Goal: Task Accomplishment & Management: Complete application form

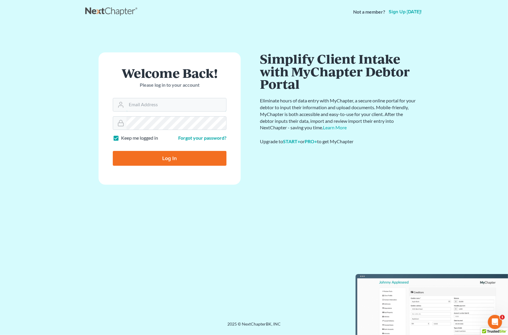
type input "Gary@backuslaw.org"
click at [171, 156] on input "Log In" at bounding box center [170, 158] width 114 height 15
type input "Thinking..."
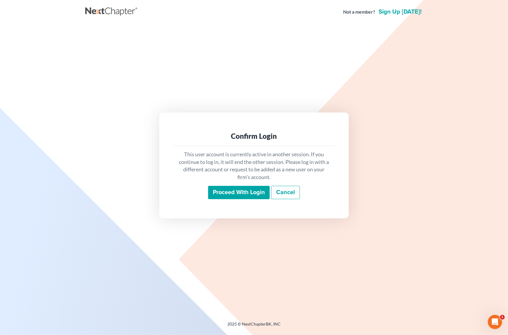
click at [240, 197] on input "Proceed with login" at bounding box center [239, 193] width 62 height 14
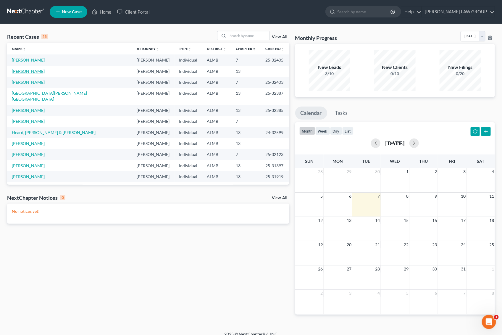
click at [22, 70] on link "[PERSON_NAME]" at bounding box center [28, 71] width 33 height 5
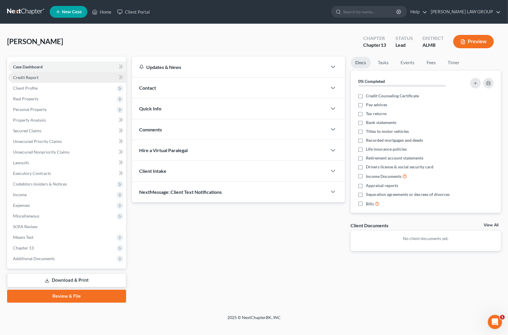
click at [37, 78] on span "Credit Report" at bounding box center [25, 77] width 25 height 5
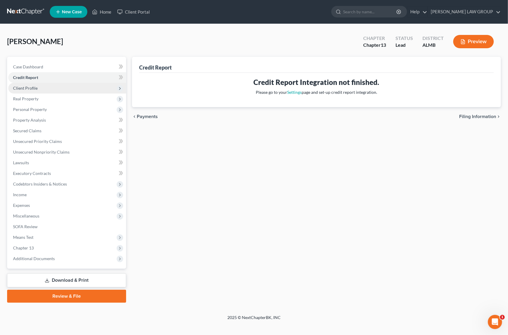
click at [36, 86] on span "Client Profile" at bounding box center [25, 88] width 25 height 5
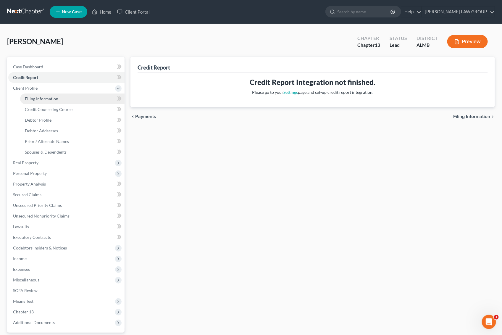
click at [40, 97] on span "Filing Information" at bounding box center [41, 98] width 33 height 5
select select "1"
select select "0"
select select "3"
select select "0"
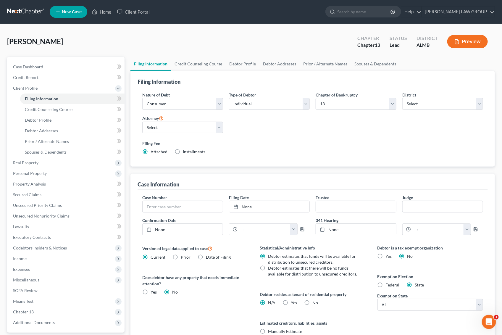
click at [183, 151] on span "Installments" at bounding box center [194, 151] width 22 height 5
click at [185, 151] on input "Installments Installments" at bounding box center [187, 151] width 4 height 4
radio input "true"
radio input "false"
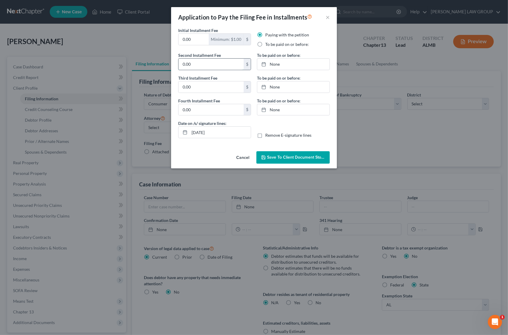
click at [208, 65] on input "0.00" at bounding box center [210, 64] width 65 height 11
type input "313"
click at [282, 154] on button "Save to Client Document Storage" at bounding box center [292, 157] width 73 height 12
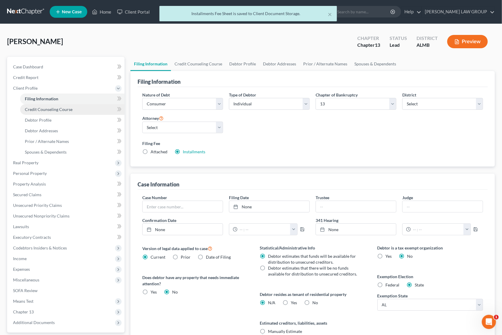
click at [68, 109] on span "Credit Counseling Course" at bounding box center [49, 109] width 48 height 5
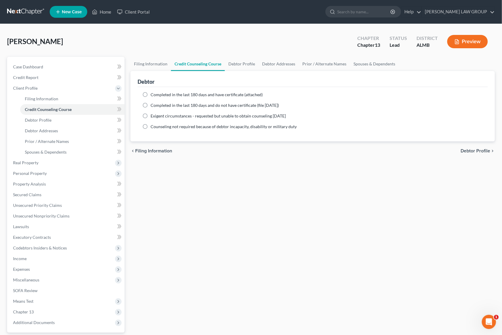
click at [151, 104] on label "Completed in the last 180 days and do not have certificate (file within 14 days)" at bounding box center [215, 105] width 128 height 6
click at [153, 104] on input "Completed in the last 180 days and do not have certificate (file within 14 days)" at bounding box center [155, 104] width 4 height 4
radio input "true"
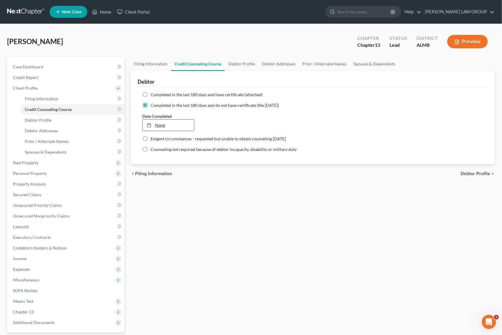
click at [154, 120] on link "None" at bounding box center [168, 125] width 51 height 11
type input "10/7/2025"
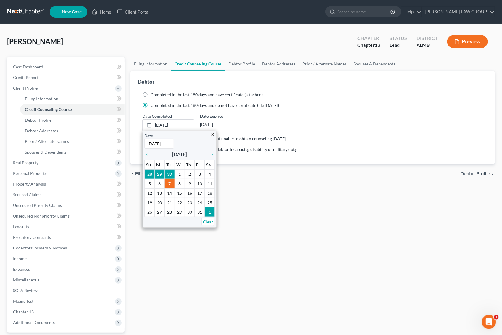
click at [159, 94] on span "Completed in the last 180 days and have certificate (attached)" at bounding box center [207, 94] width 112 height 5
click at [157, 94] on input "Completed in the last 180 days and have certificate (attached)" at bounding box center [155, 94] width 4 height 4
radio input "true"
radio input "false"
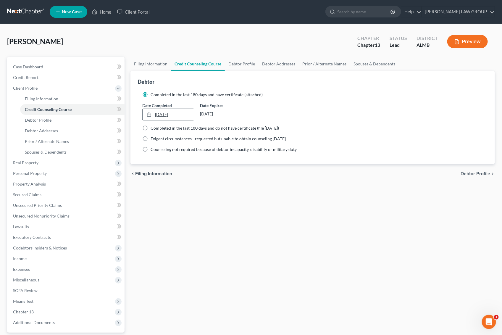
click at [160, 112] on link "10/7/2025" at bounding box center [168, 114] width 51 height 11
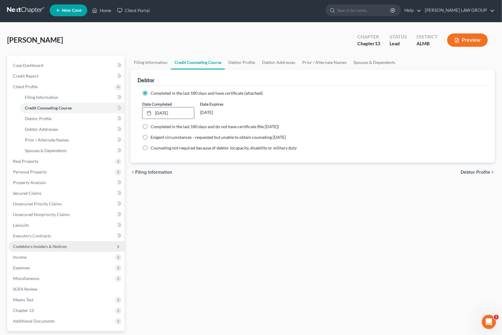
scroll to position [54, 0]
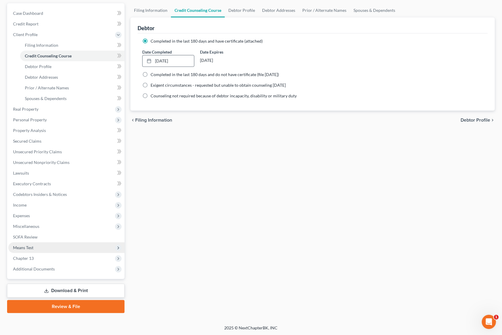
click at [39, 247] on span "Means Test" at bounding box center [66, 247] width 116 height 11
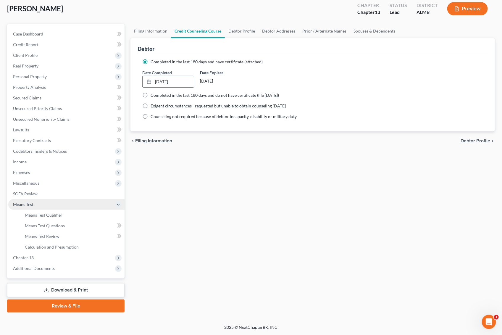
scroll to position [32, 0]
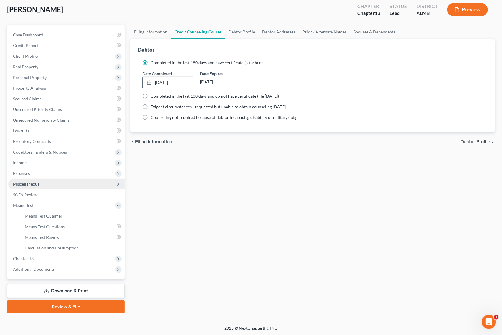
click at [34, 183] on span "Miscellaneous" at bounding box center [26, 183] width 26 height 5
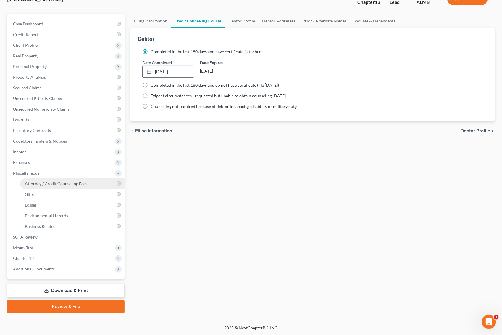
click at [46, 181] on span "Attorney / Credit Counseling Fees" at bounding box center [56, 183] width 62 height 5
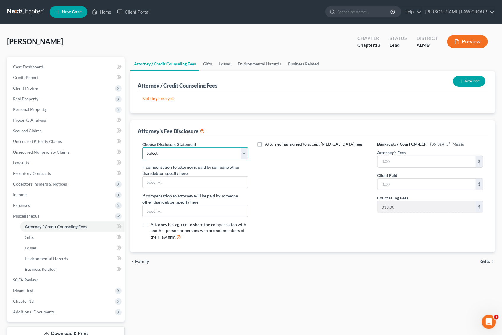
click at [183, 154] on select "Select Disclosure" at bounding box center [195, 153] width 106 height 12
select select "0"
click at [142, 147] on select "Select Disclosure" at bounding box center [195, 153] width 106 height 12
click at [408, 162] on input "text" at bounding box center [427, 161] width 98 height 11
type input "4,800"
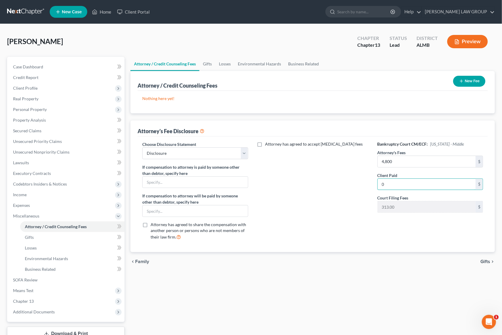
type input "0"
click at [329, 205] on div "Attorney has agreed to accept retainer fees" at bounding box center [312, 193] width 117 height 104
click at [40, 99] on span "Real Property" at bounding box center [66, 99] width 116 height 11
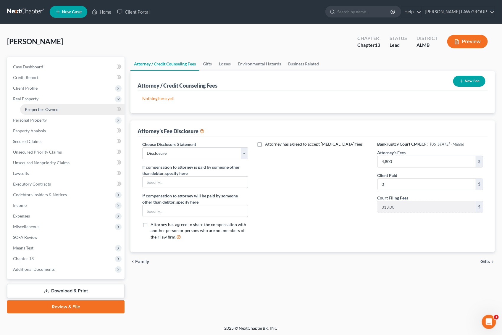
click at [40, 109] on span "Properties Owned" at bounding box center [42, 109] width 34 height 5
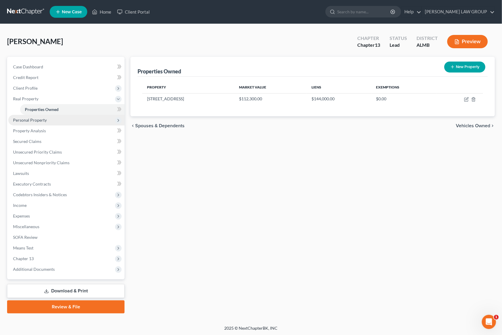
click at [36, 121] on span "Personal Property" at bounding box center [30, 119] width 34 height 5
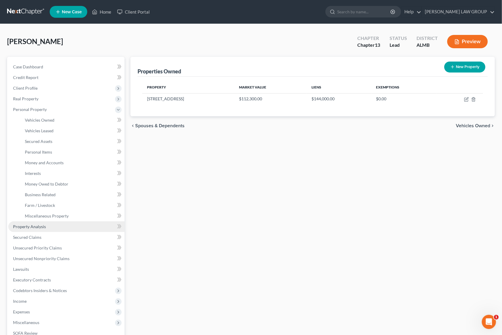
click at [33, 225] on span "Property Analysis" at bounding box center [29, 226] width 33 height 5
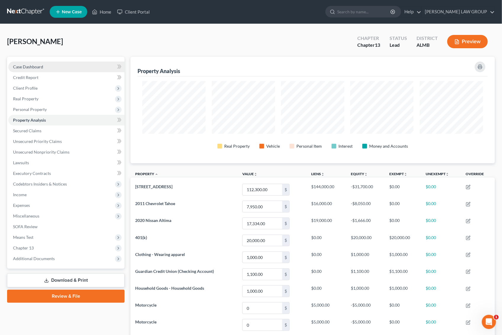
click at [36, 68] on span "Case Dashboard" at bounding box center [28, 66] width 30 height 5
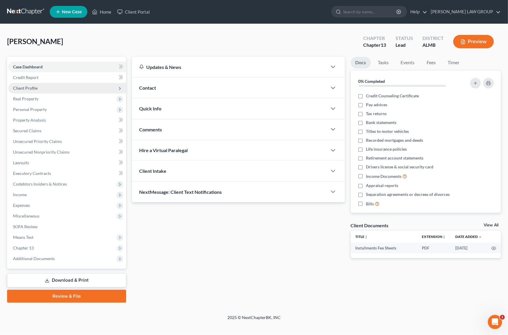
click at [35, 87] on span "Client Profile" at bounding box center [25, 88] width 25 height 5
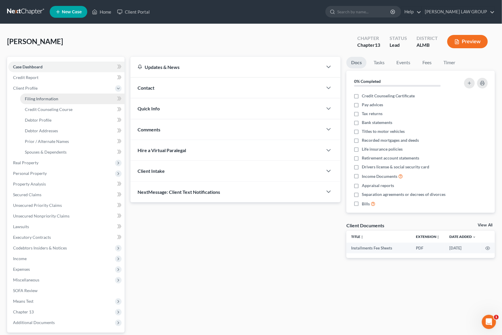
click at [34, 96] on span "Filing Information" at bounding box center [41, 98] width 33 height 5
select select "1"
select select "0"
select select "3"
select select "0"
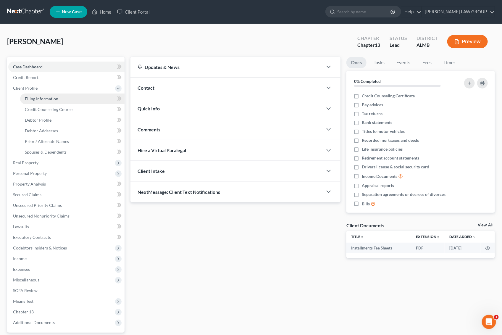
select select "0"
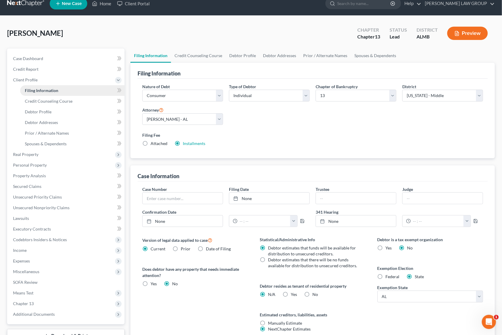
scroll to position [61, 0]
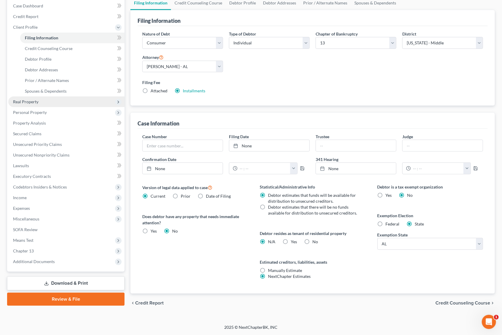
click at [38, 103] on span "Real Property" at bounding box center [25, 101] width 25 height 5
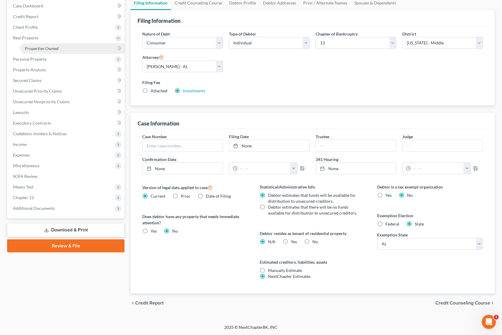
click at [35, 49] on span "Properties Owned" at bounding box center [42, 48] width 34 height 5
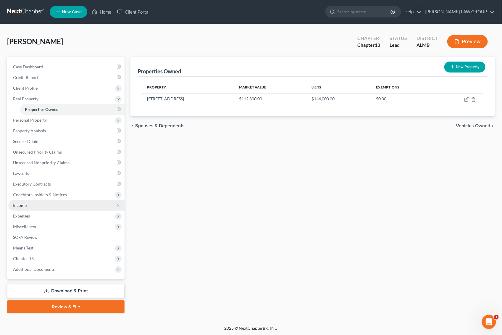
click at [26, 203] on span "Income" at bounding box center [20, 205] width 14 height 5
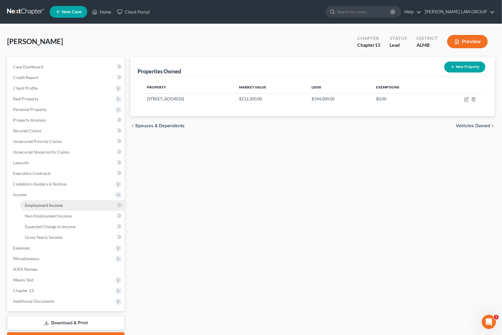
click at [33, 204] on span "Employment Income" at bounding box center [44, 205] width 38 height 5
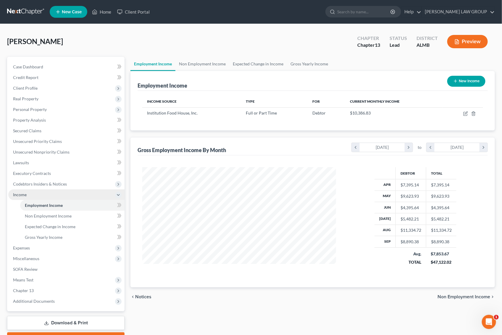
scroll to position [107, 206]
click at [45, 238] on span "Gross Yearly Income" at bounding box center [44, 237] width 38 height 5
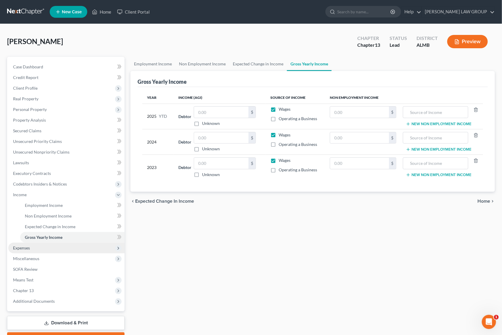
click at [26, 249] on span "Expenses" at bounding box center [21, 247] width 17 height 5
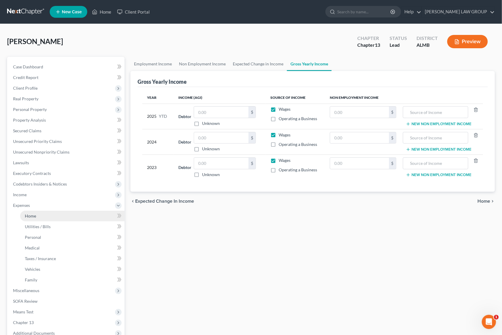
click at [42, 216] on link "Home" at bounding box center [72, 216] width 104 height 11
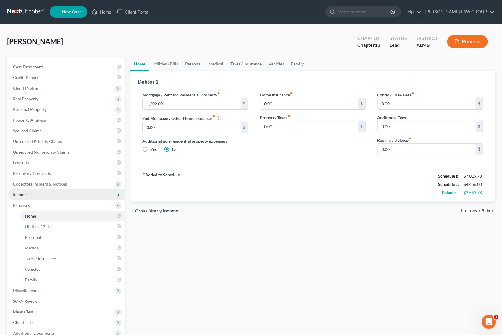
click at [22, 194] on span "Income" at bounding box center [20, 194] width 14 height 5
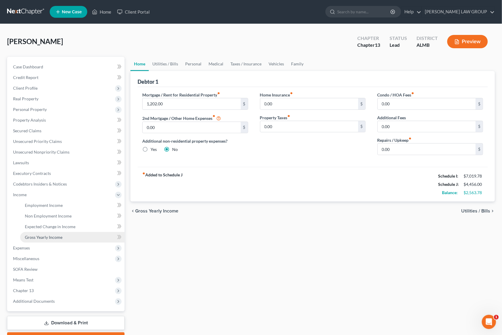
click at [53, 236] on span "Gross Yearly Income" at bounding box center [44, 237] width 38 height 5
